Goal: Information Seeking & Learning: Find specific page/section

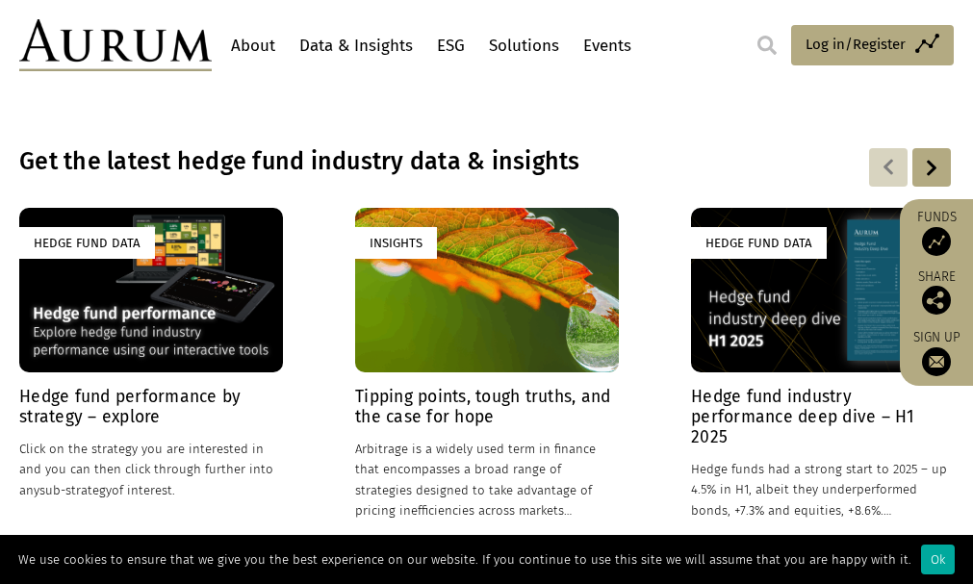
scroll to position [1303, 0]
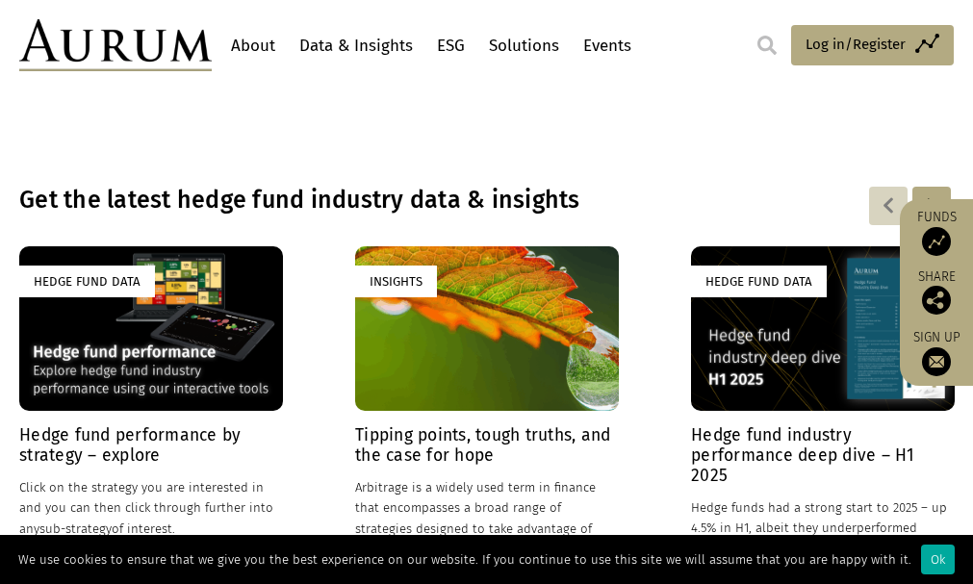
click at [271, 45] on link "About" at bounding box center [253, 46] width 54 height 36
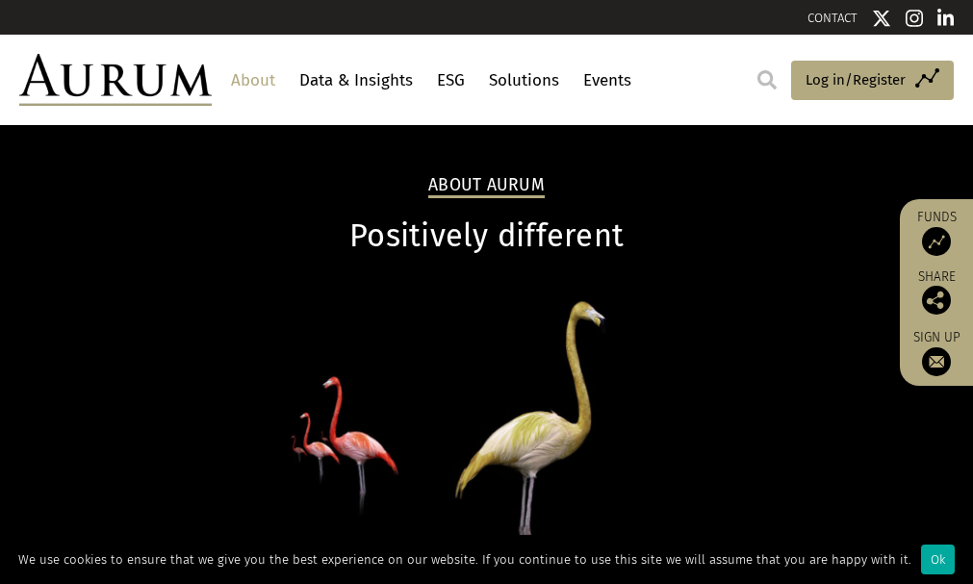
click at [375, 83] on link "Data & Insights" at bounding box center [355, 81] width 123 height 36
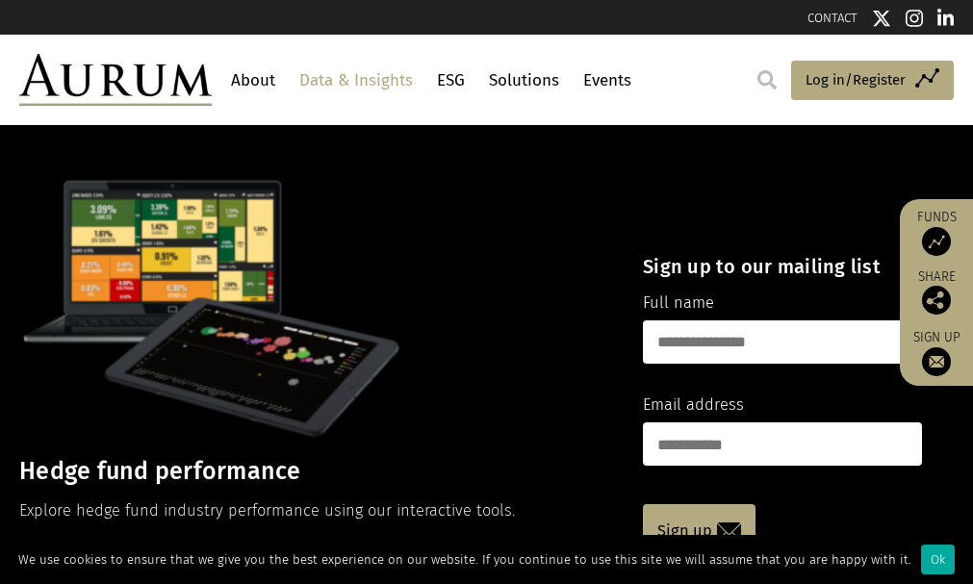
click at [562, 83] on link "Solutions" at bounding box center [524, 81] width 80 height 36
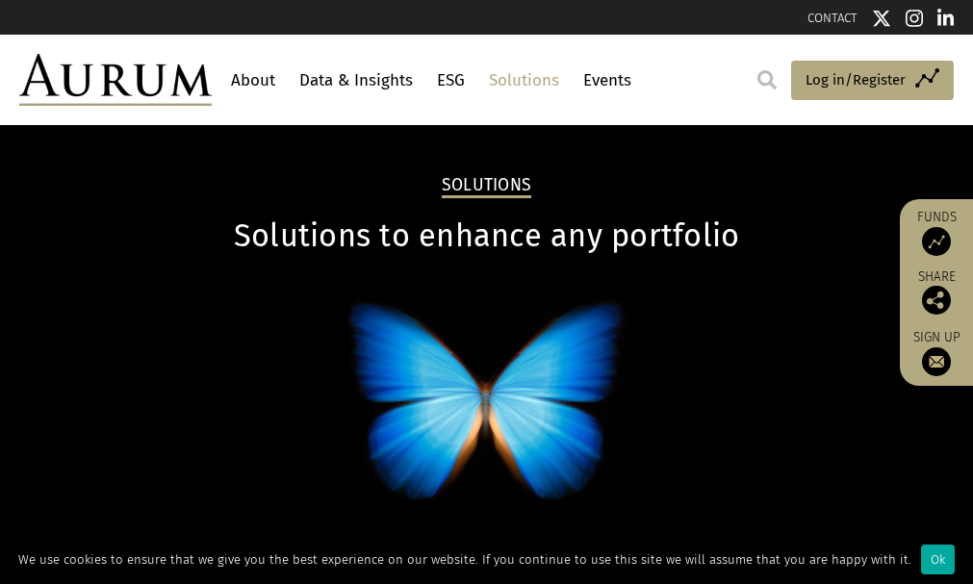
click at [636, 81] on link "Events" at bounding box center [607, 81] width 58 height 36
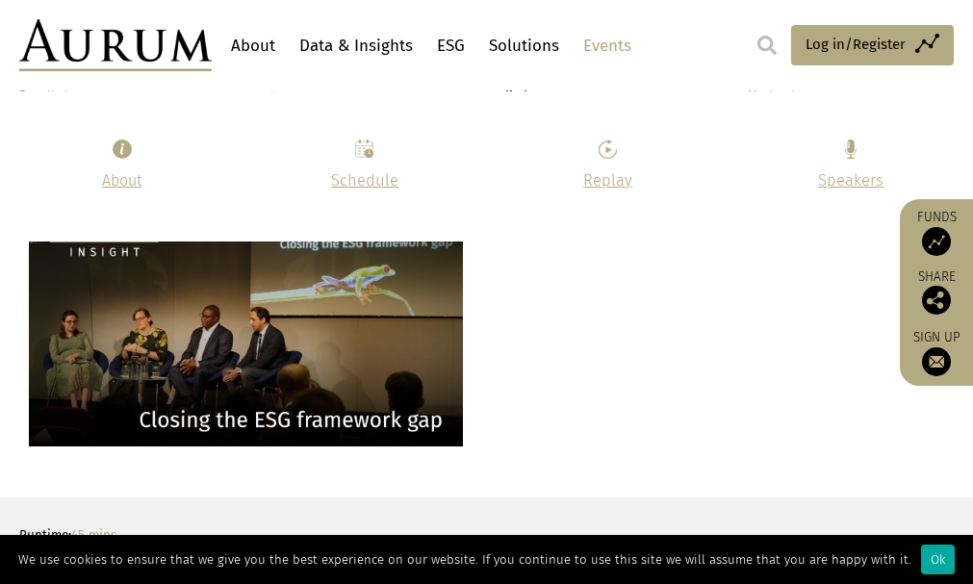
scroll to position [4087, 0]
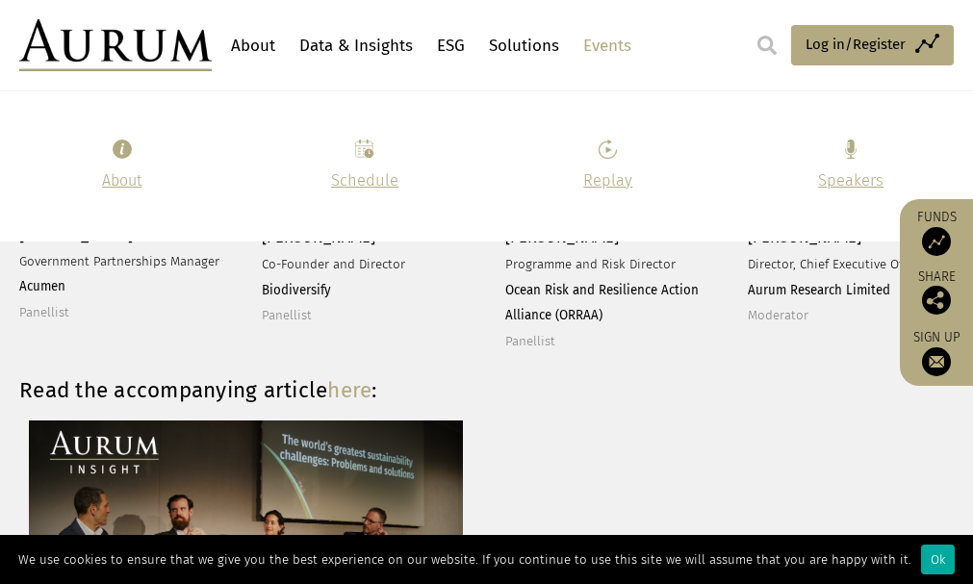
click at [764, 44] on img at bounding box center [766, 45] width 19 height 19
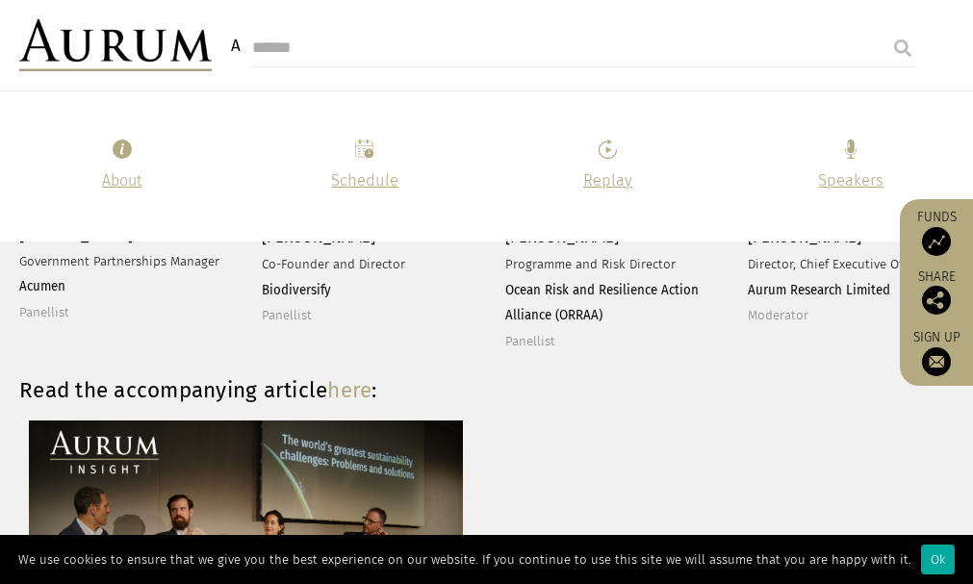
click at [290, 49] on input "search" at bounding box center [583, 48] width 667 height 38
type input "*"
type input "**********"
click at [883, 29] on input "submit" at bounding box center [902, 48] width 38 height 38
